Goal: Task Accomplishment & Management: Manage account settings

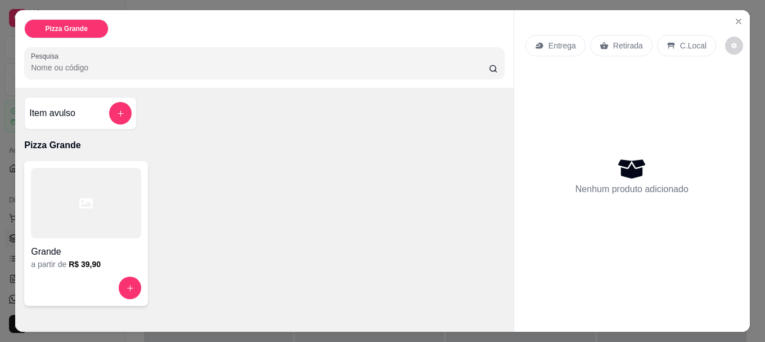
scroll to position [30, 0]
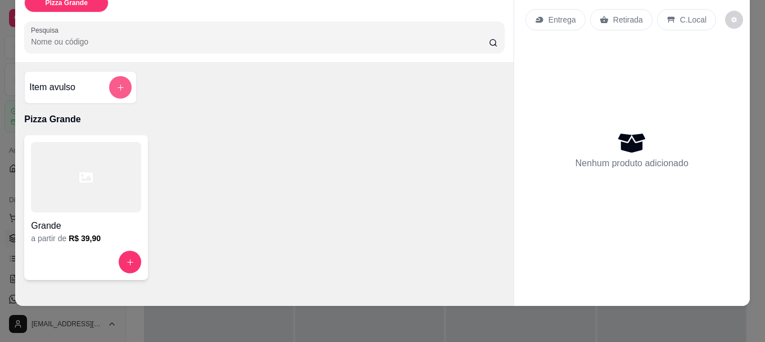
click at [118, 83] on icon "add-separate-item" at bounding box center [120, 87] width 8 height 8
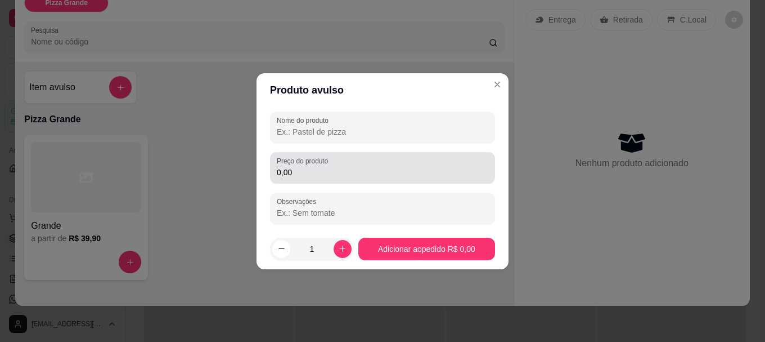
click at [340, 173] on input "0,00" at bounding box center [383, 172] width 212 height 11
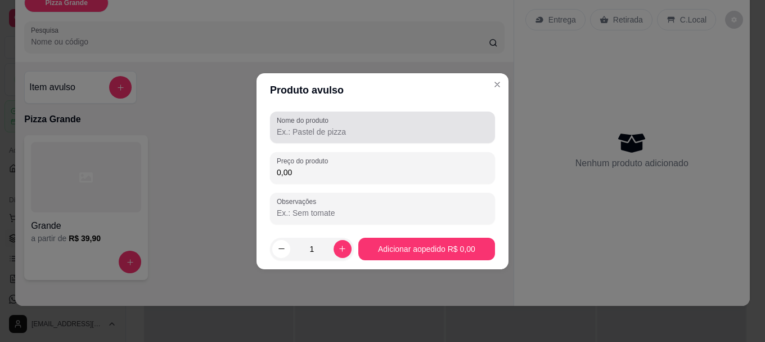
click at [331, 132] on input "Nome do produto" at bounding box center [383, 131] width 212 height 11
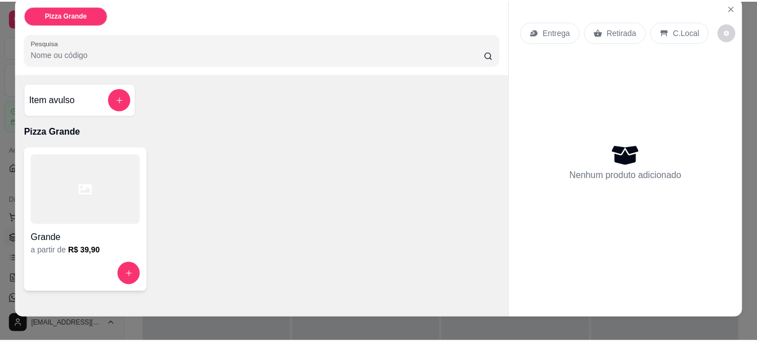
scroll to position [0, 0]
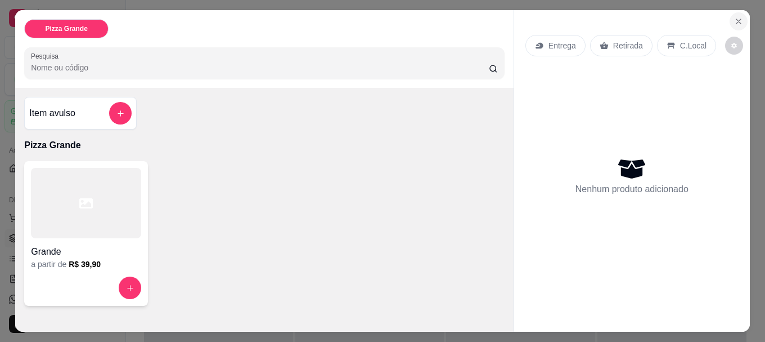
click at [742, 17] on button "Close" at bounding box center [739, 21] width 18 height 18
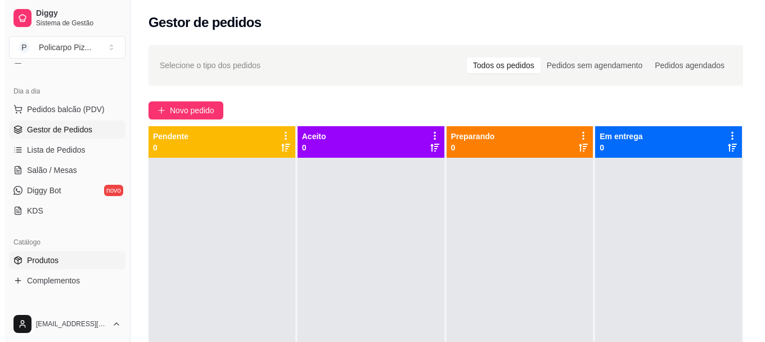
scroll to position [113, 0]
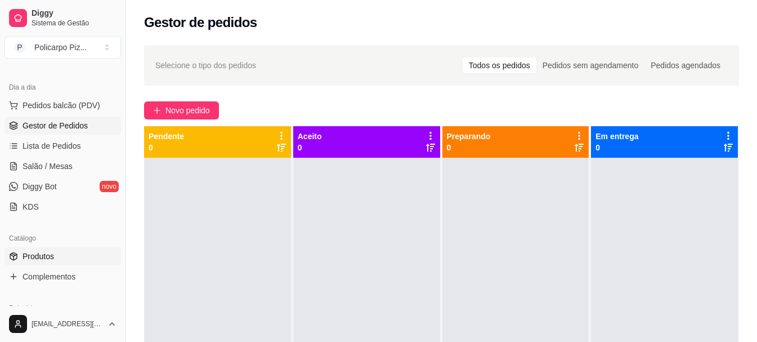
click at [46, 260] on span "Produtos" at bounding box center [39, 255] width 32 height 11
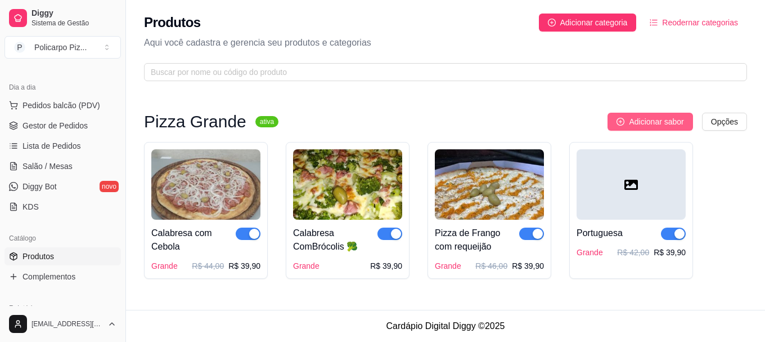
click at [644, 124] on span "Adicionar sabor" at bounding box center [656, 121] width 55 height 12
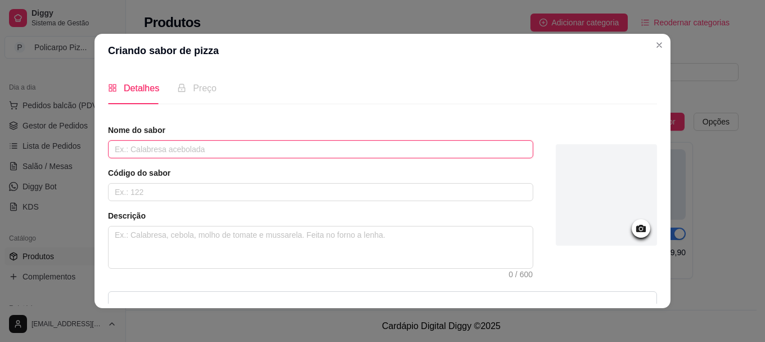
click at [255, 152] on input "text" at bounding box center [320, 149] width 425 height 18
type input "d"
type input "Dois Queijos"
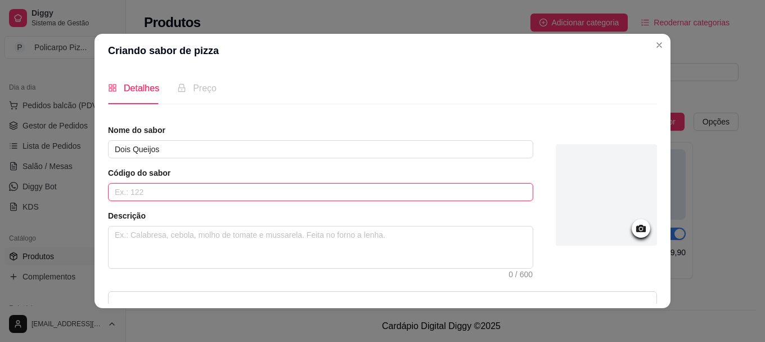
click at [133, 192] on input "text" at bounding box center [320, 192] width 425 height 18
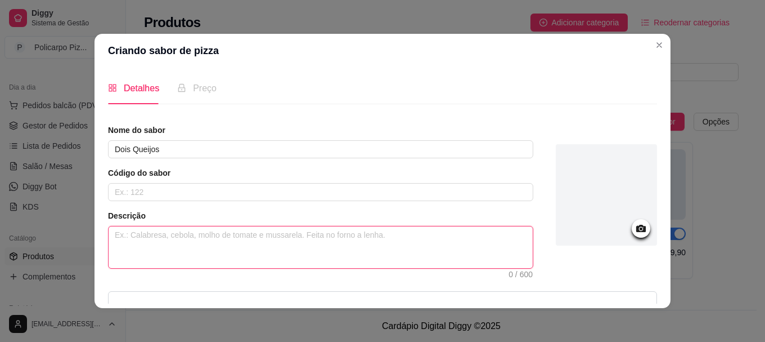
click at [176, 236] on textarea at bounding box center [321, 247] width 424 height 42
click at [204, 89] on span "Preço" at bounding box center [205, 88] width 24 height 10
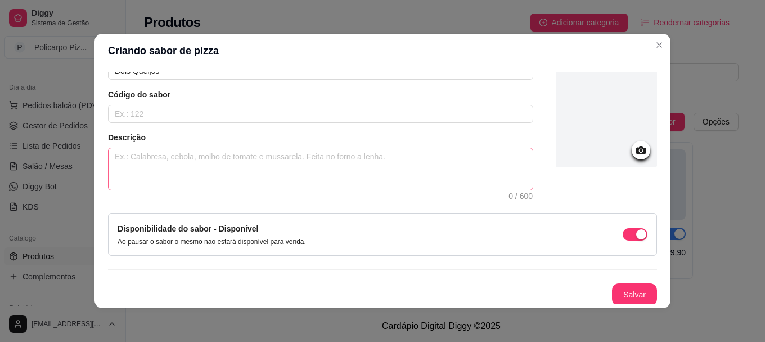
scroll to position [80, 0]
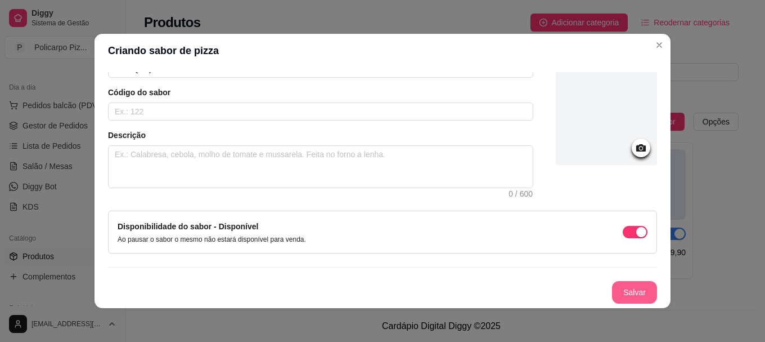
click at [623, 298] on button "Salvar" at bounding box center [634, 292] width 45 height 23
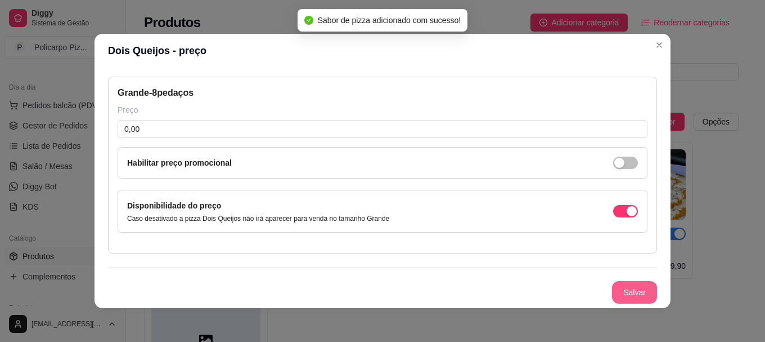
scroll to position [46, 0]
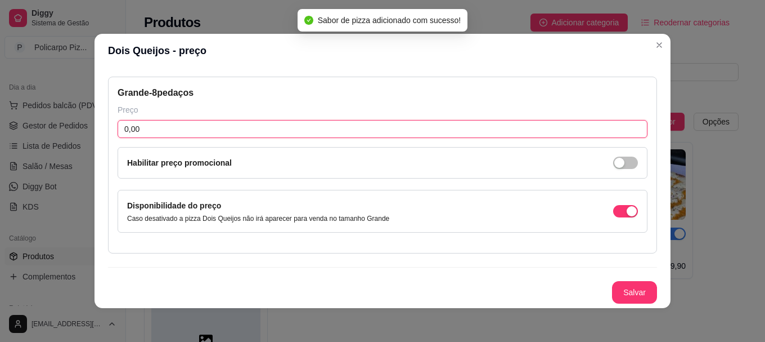
click at [218, 132] on input "0,00" at bounding box center [383, 129] width 530 height 18
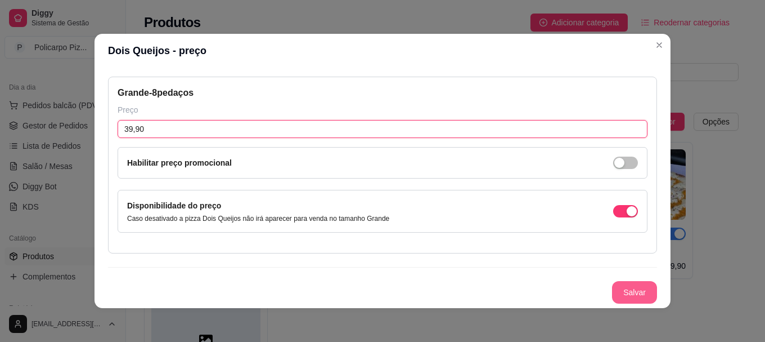
type input "39,90"
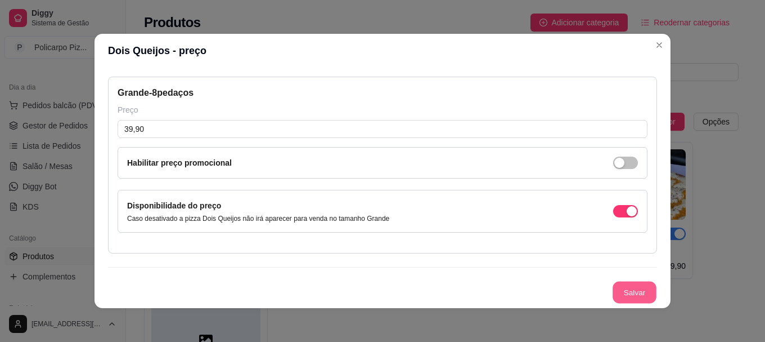
click at [614, 294] on button "Salvar" at bounding box center [635, 292] width 44 height 22
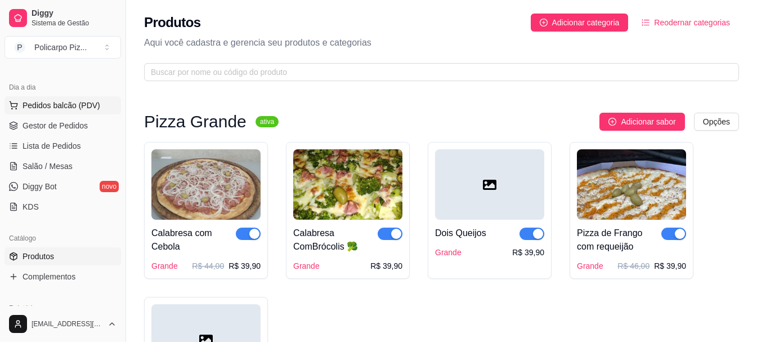
click at [51, 104] on span "Pedidos balcão (PDV)" at bounding box center [62, 105] width 78 height 11
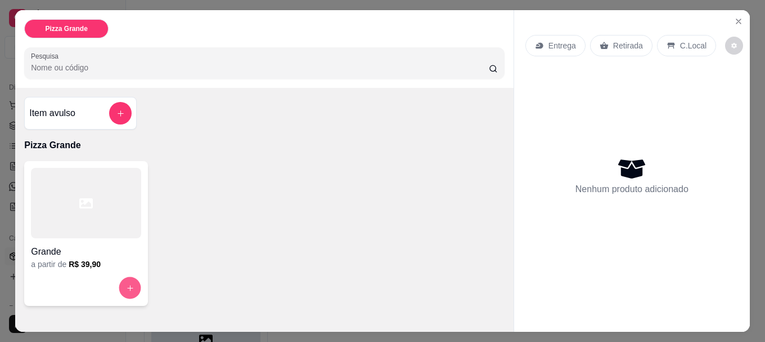
click at [129, 285] on icon "increase-product-quantity" at bounding box center [130, 288] width 8 height 8
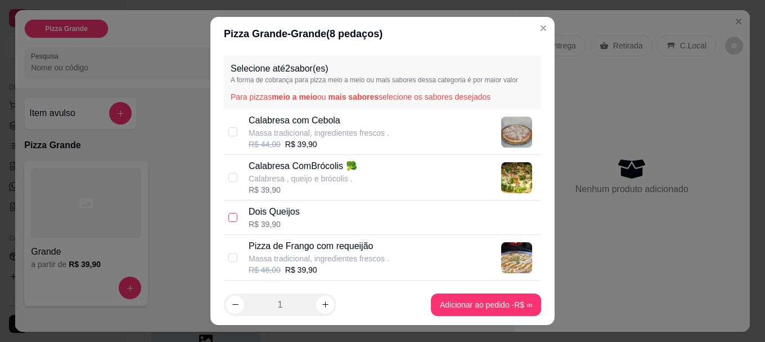
click at [230, 217] on input "checkbox" at bounding box center [232, 217] width 9 height 9
checkbox input "true"
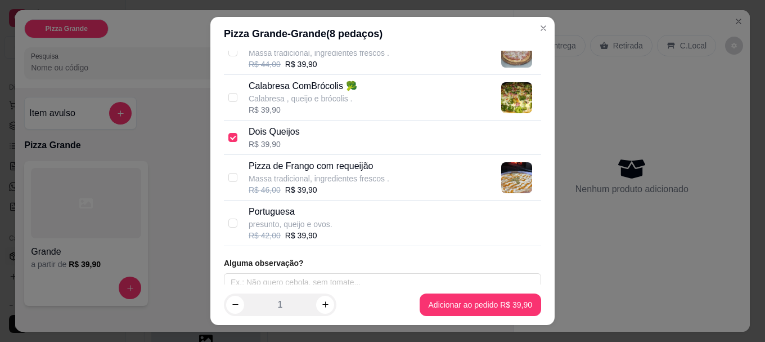
scroll to position [91, 0]
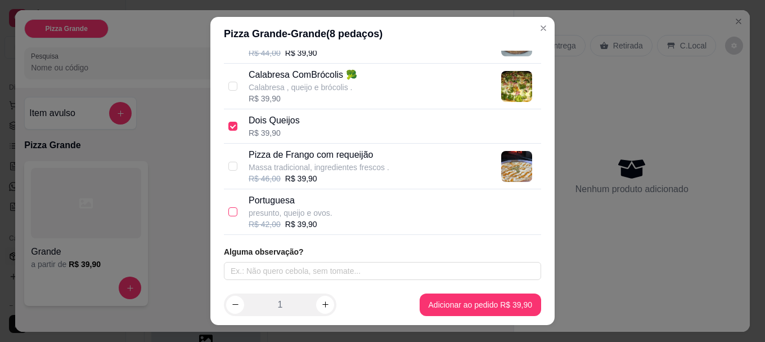
click at [233, 214] on input "checkbox" at bounding box center [232, 211] width 9 height 9
checkbox input "true"
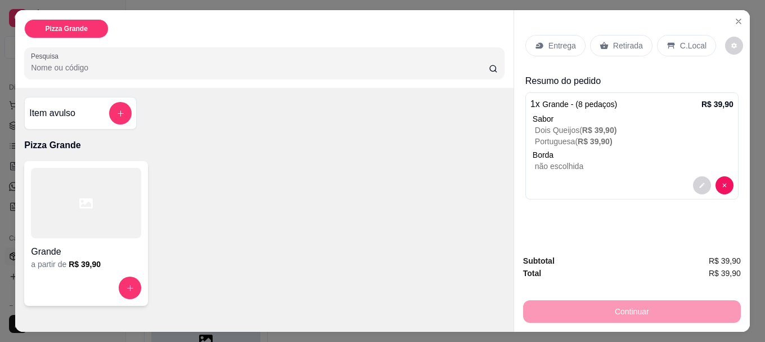
click at [626, 305] on div "Continuar" at bounding box center [632, 309] width 218 height 25
click at [636, 302] on div "Continuar" at bounding box center [632, 309] width 218 height 25
click at [44, 65] on input "Pesquisa" at bounding box center [260, 67] width 458 height 11
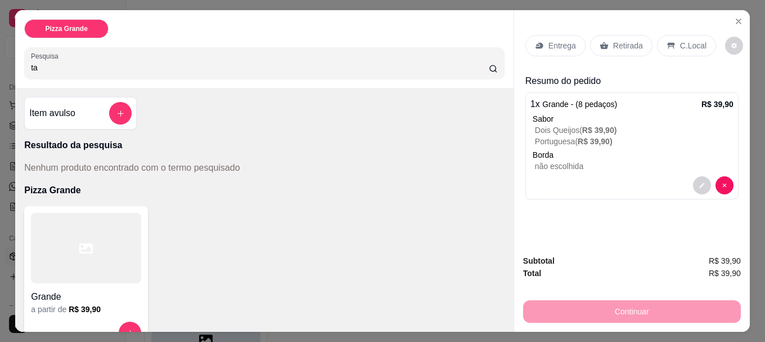
type input "t"
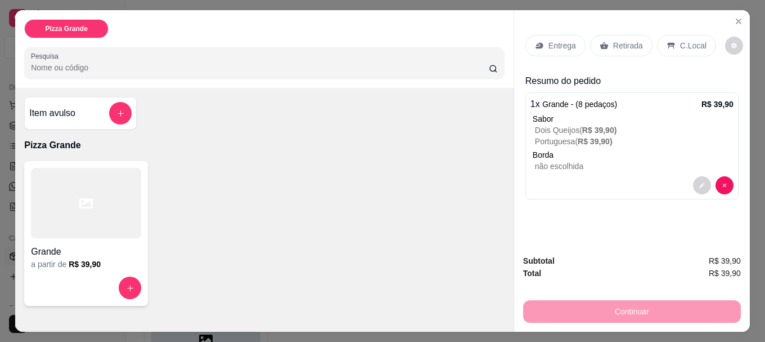
click at [551, 299] on div "Continuar" at bounding box center [632, 309] width 218 height 25
click at [550, 300] on div "Continuar" at bounding box center [632, 309] width 218 height 25
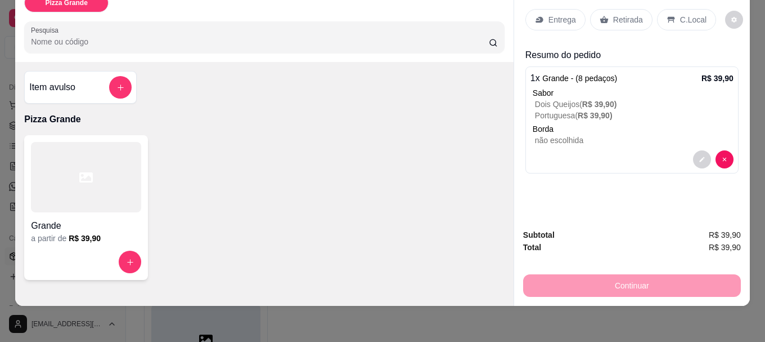
click at [610, 285] on div "Continuar" at bounding box center [632, 283] width 218 height 25
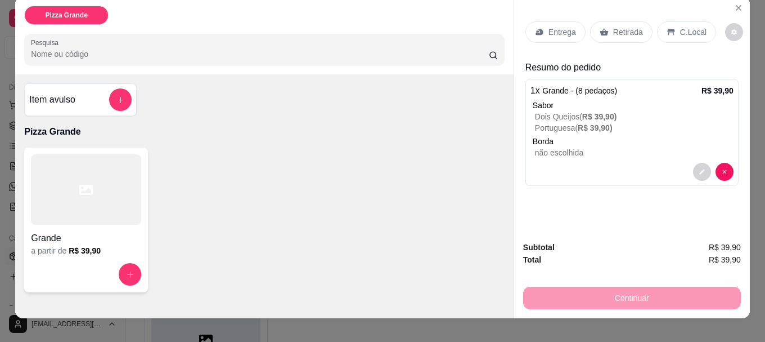
scroll to position [0, 0]
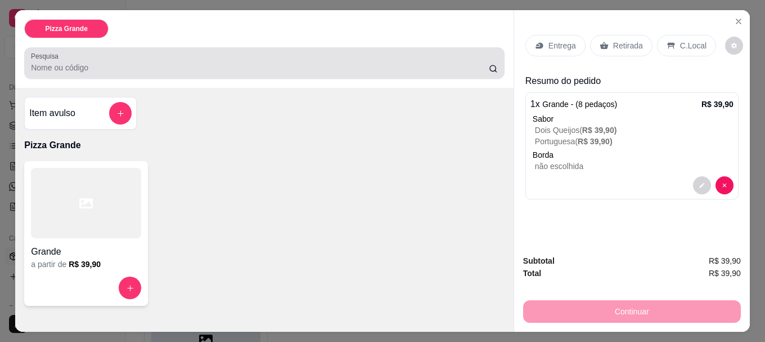
click at [87, 68] on input "Pesquisa" at bounding box center [260, 67] width 458 height 11
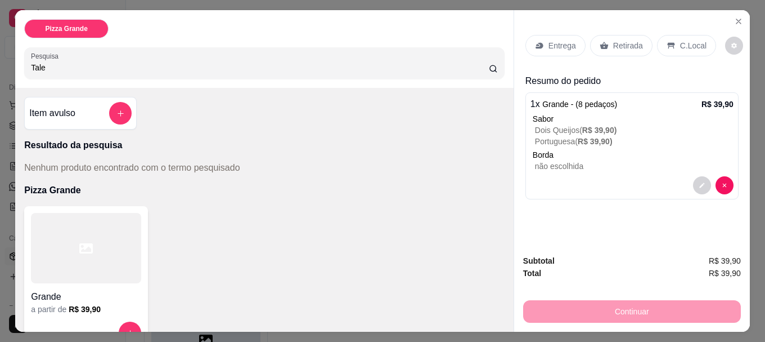
type input "Tales"
drag, startPoint x: 69, startPoint y: 66, endPoint x: 0, endPoint y: 70, distance: 68.8
click at [0, 70] on div "Pizza Grande Pesquisa Tales Item avulso Resultado da pesquisa Nenhum produto en…" at bounding box center [382, 171] width 765 height 342
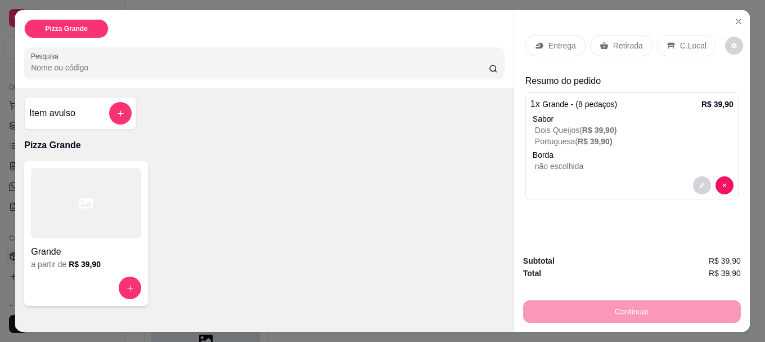
click at [540, 45] on icon at bounding box center [539, 45] width 9 height 9
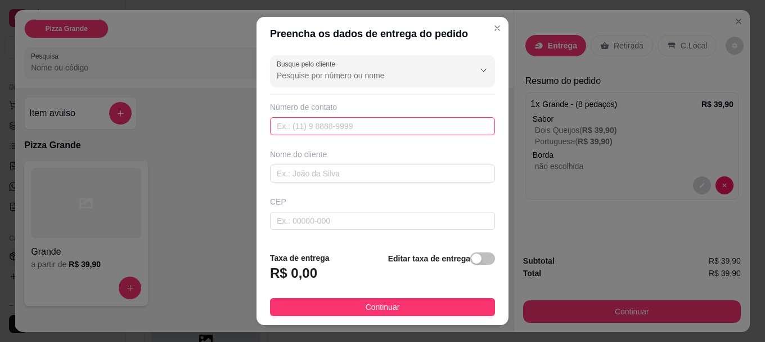
click at [325, 128] on input "text" at bounding box center [382, 126] width 225 height 18
type input "[PHONE_NUMBER]"
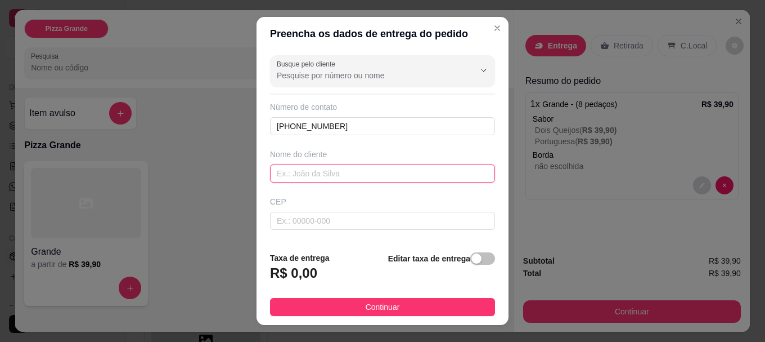
click at [306, 165] on input "text" at bounding box center [382, 173] width 225 height 18
type input "Tales"
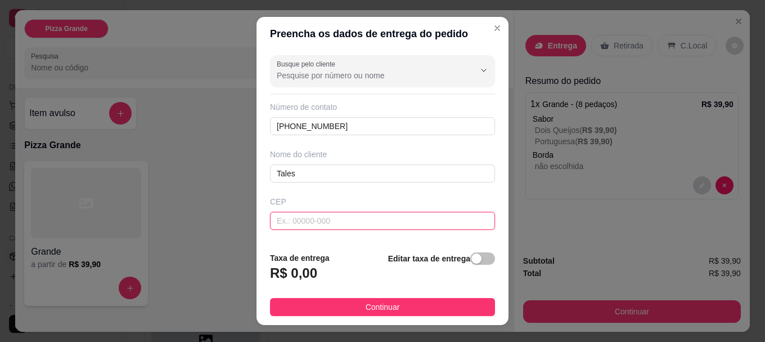
click at [289, 212] on input "text" at bounding box center [382, 221] width 225 height 18
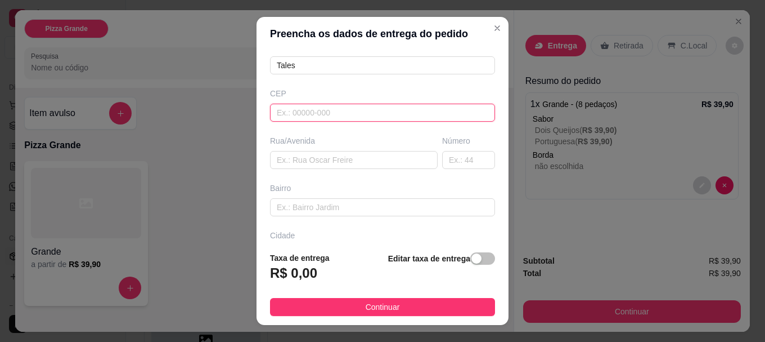
scroll to position [113, 0]
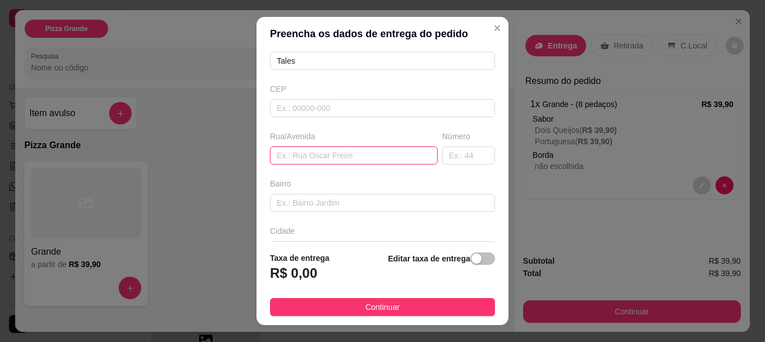
click at [303, 155] on input "text" at bounding box center [354, 155] width 168 height 18
type input "cordorna"
click at [447, 163] on input "text" at bounding box center [468, 155] width 53 height 18
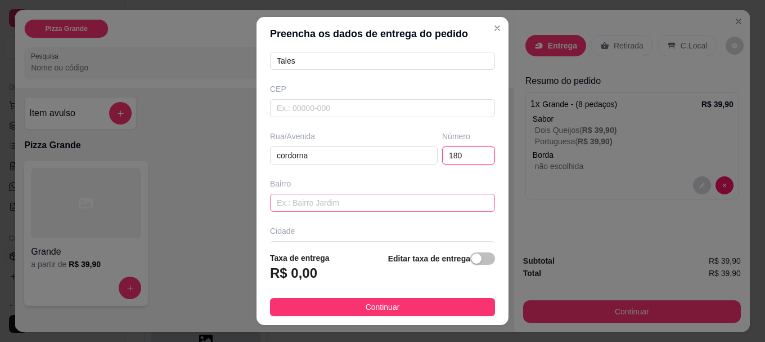
type input "180"
click at [361, 201] on input "text" at bounding box center [382, 203] width 225 height 18
type input "laranjeiras"
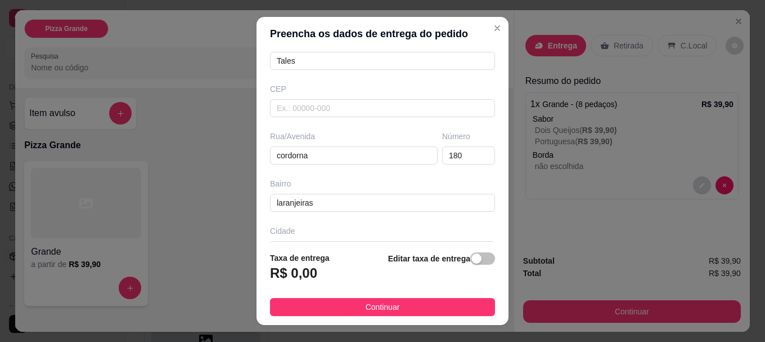
click at [319, 271] on div "R$ 0,00" at bounding box center [300, 276] width 60 height 25
click at [288, 239] on div "Cidade" at bounding box center [383, 242] width 230 height 34
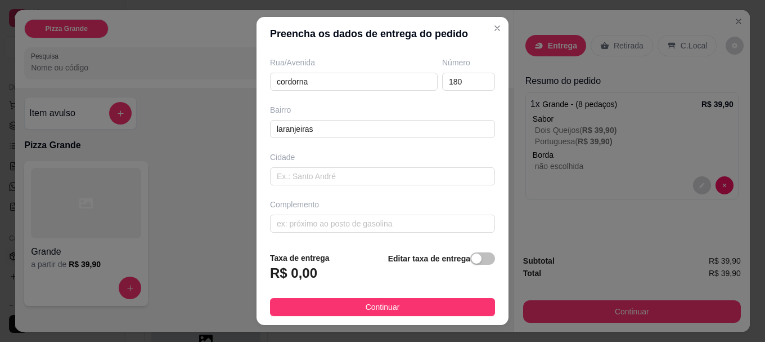
scroll to position [187, 0]
click at [311, 182] on input "text" at bounding box center [382, 175] width 225 height 18
type input "caieiras"
click at [325, 228] on input "text" at bounding box center [382, 222] width 225 height 18
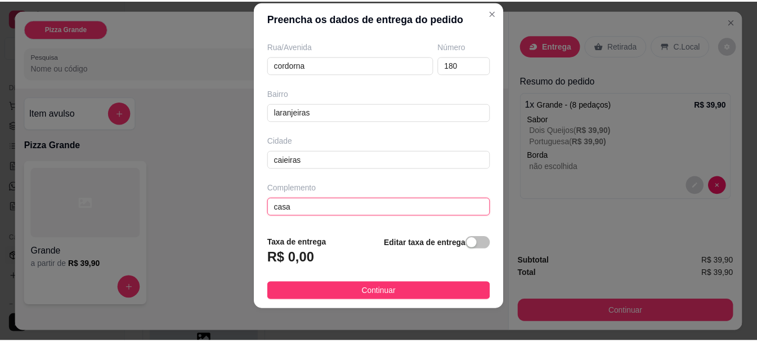
scroll to position [19, 0]
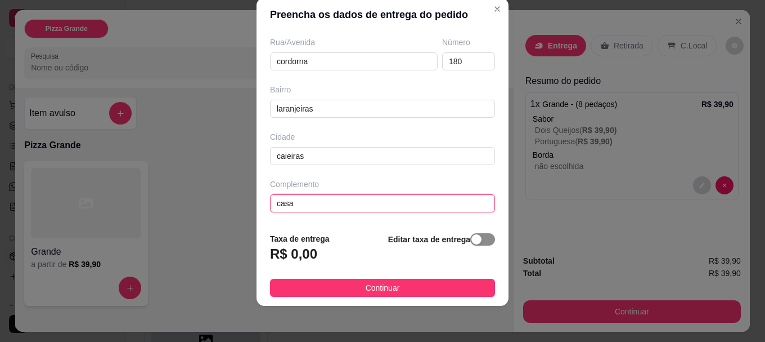
type input "casa"
click at [471, 243] on div "button" at bounding box center [476, 239] width 10 height 10
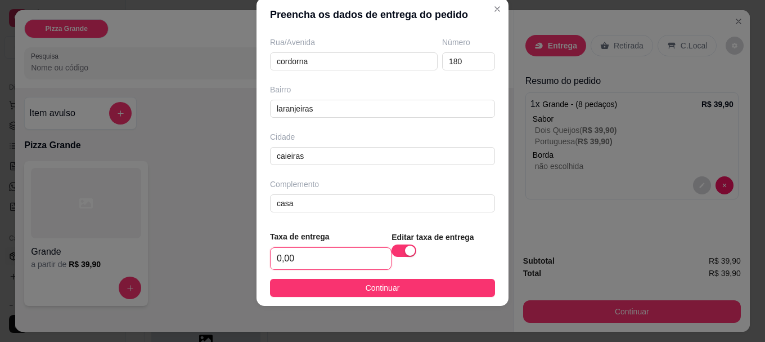
click at [325, 260] on input "0,00" at bounding box center [331, 258] width 120 height 21
drag, startPoint x: 325, startPoint y: 260, endPoint x: 259, endPoint y: 260, distance: 66.4
click at [259, 260] on footer "Taxa de entrega 0,00 Editar taxa de entrega Continuar" at bounding box center [383, 263] width 252 height 84
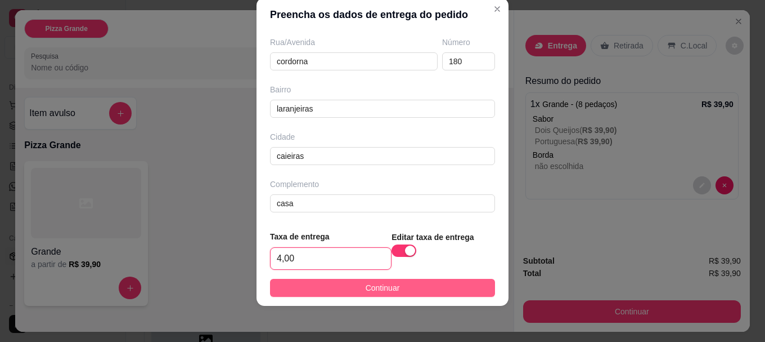
type input "4,00"
click at [366, 291] on span "Continuar" at bounding box center [383, 287] width 34 height 12
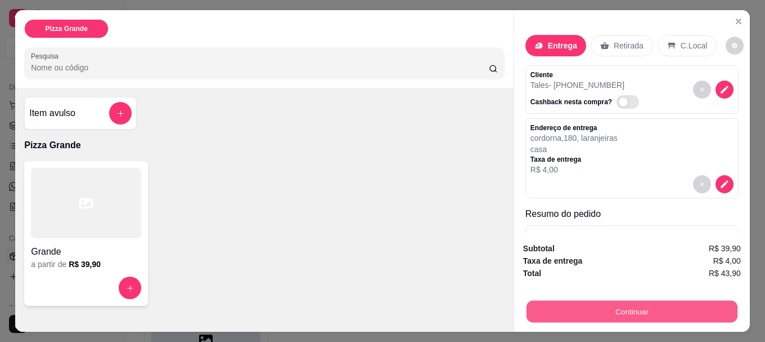
click at [655, 304] on button "Continuar" at bounding box center [632, 311] width 211 height 22
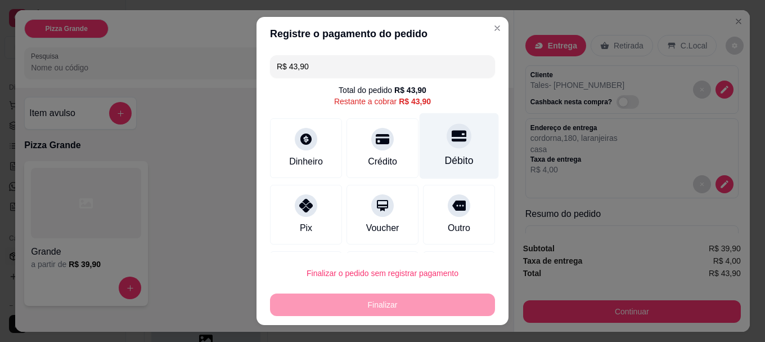
click at [429, 146] on div "Débito" at bounding box center [459, 146] width 79 height 66
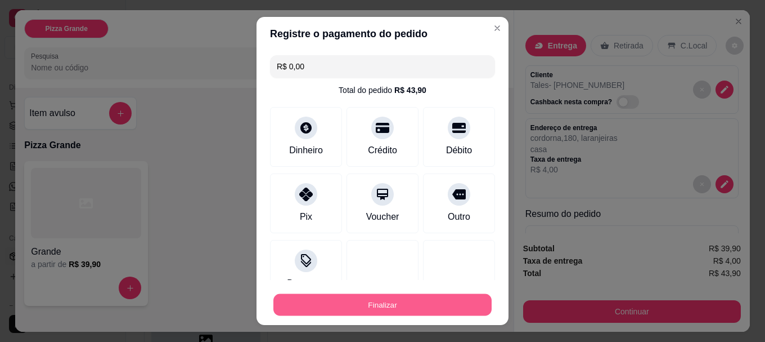
click at [388, 306] on button "Finalizar" at bounding box center [382, 304] width 218 height 22
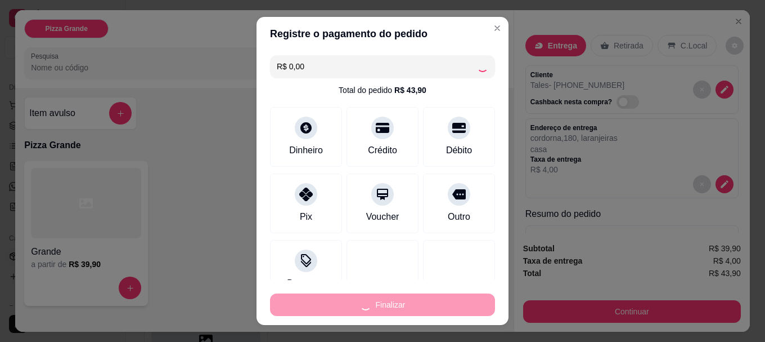
type input "-R$ 43,90"
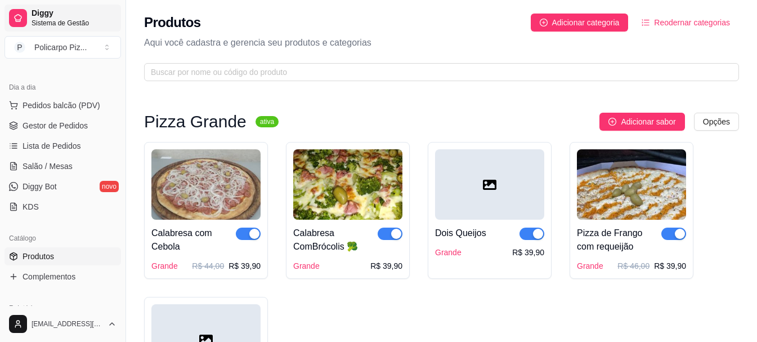
click at [53, 19] on span "Sistema de Gestão" at bounding box center [74, 23] width 85 height 9
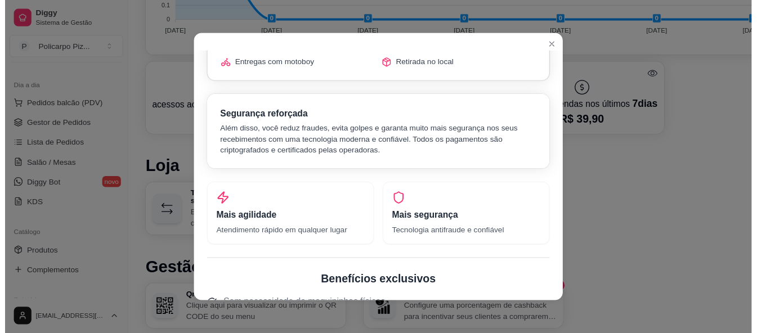
scroll to position [225, 0]
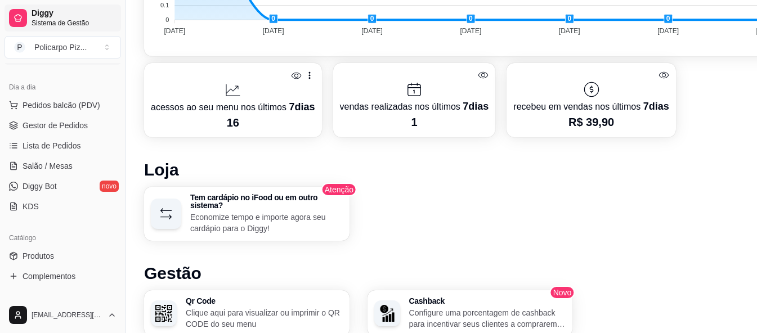
click at [48, 19] on span "Sistema de Gestão" at bounding box center [74, 23] width 85 height 9
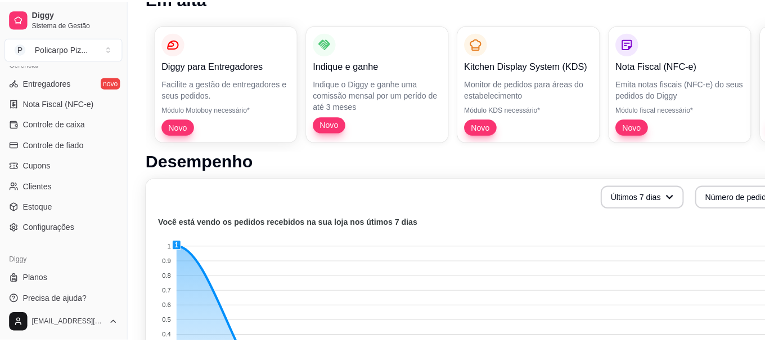
scroll to position [113, 0]
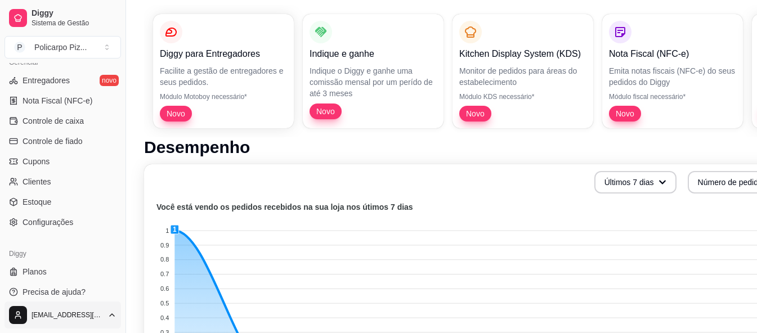
click at [112, 221] on html "Diggy Sistema de Gestão P Policarpo Piz ... Loja aberta Período gratuito até 16…" at bounding box center [378, 53] width 757 height 333
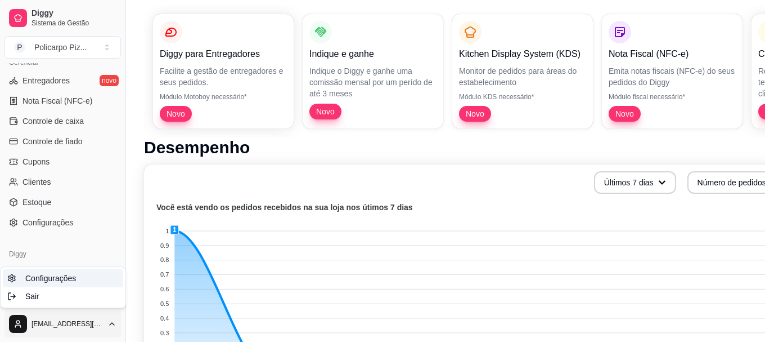
click at [71, 279] on span "Configurações" at bounding box center [50, 277] width 51 height 11
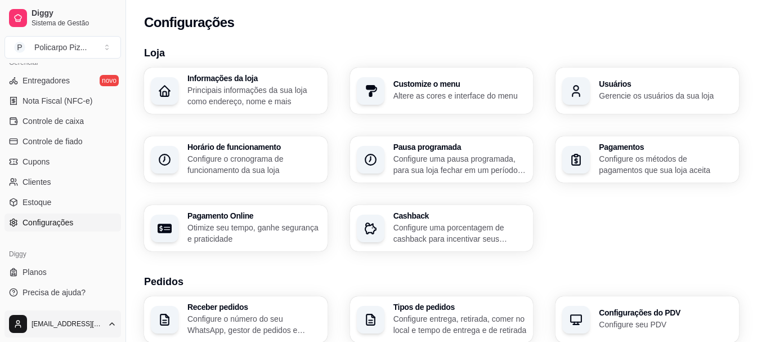
click at [108, 321] on html "Diggy Sistema de Gestão P Policarpo Piz ... Loja aberta Período gratuito até 16…" at bounding box center [378, 171] width 757 height 342
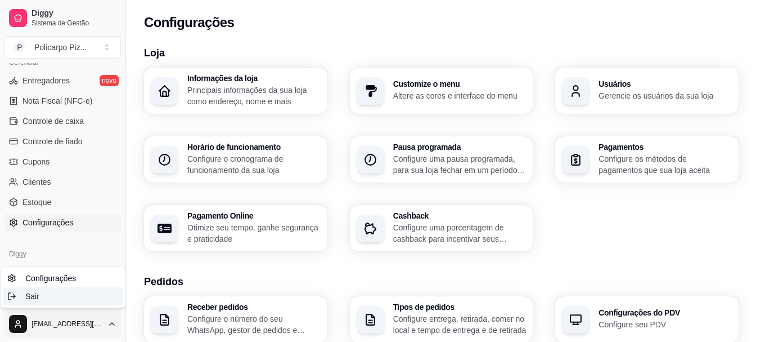
click at [62, 296] on div "Sair" at bounding box center [63, 296] width 120 height 18
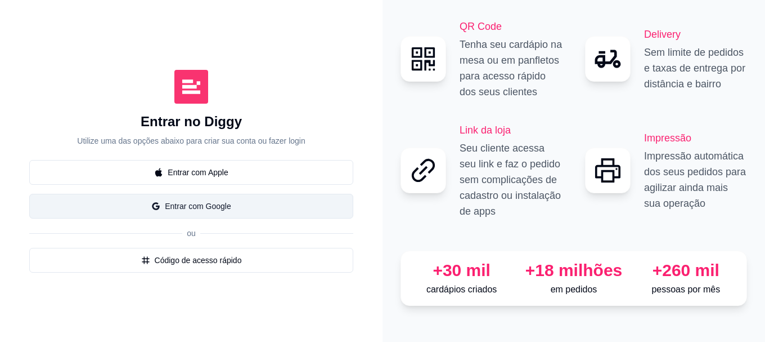
click at [239, 212] on button "Entrar com Google" at bounding box center [191, 206] width 324 height 25
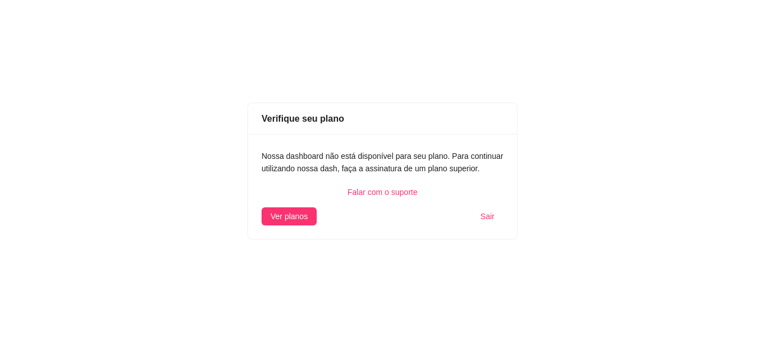
click at [484, 218] on span "Sair" at bounding box center [487, 216] width 14 height 12
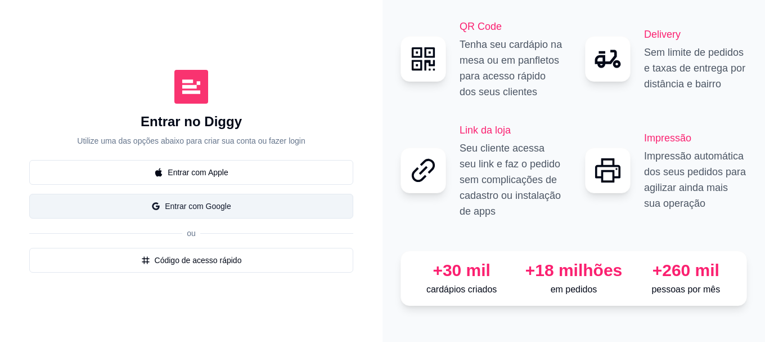
click at [238, 203] on button "Entrar com Google" at bounding box center [191, 206] width 324 height 25
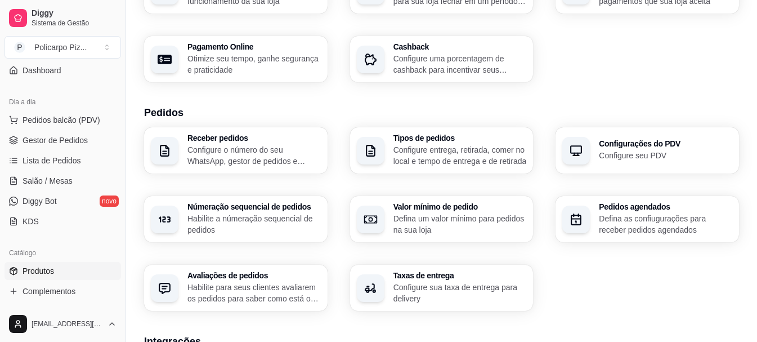
scroll to position [113, 0]
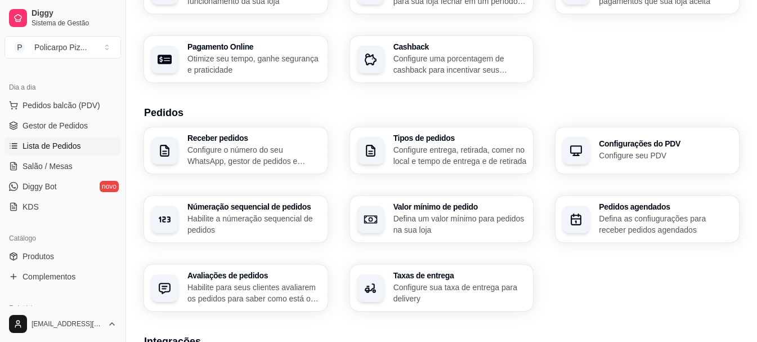
click at [62, 147] on span "Lista de Pedidos" at bounding box center [52, 145] width 59 height 11
